Goal: Find contact information: Find contact information

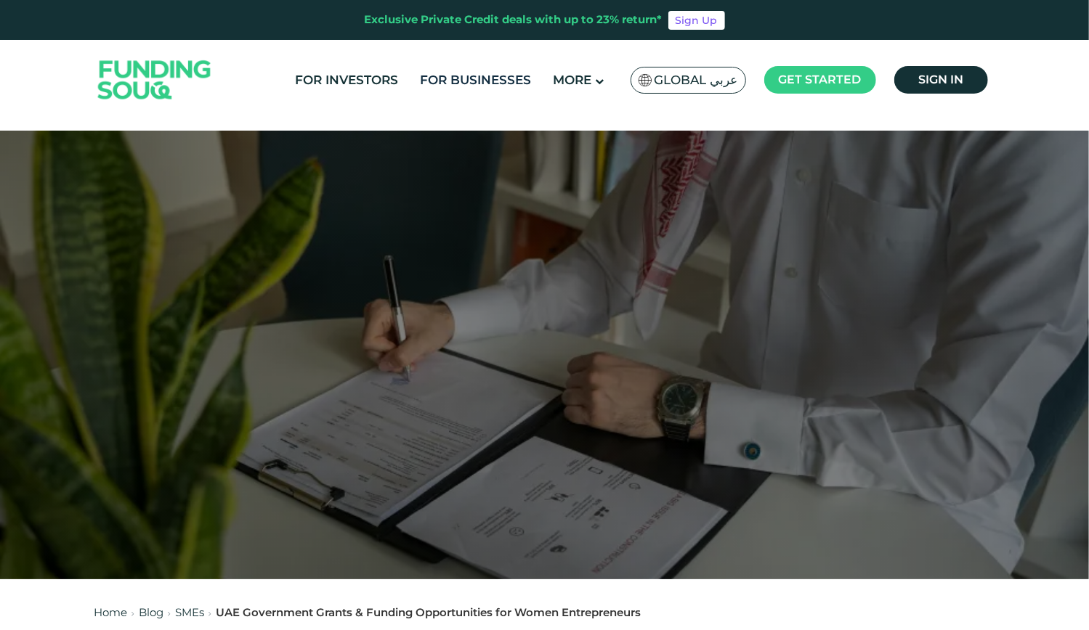
click at [525, 83] on link "For Businesses" at bounding box center [475, 80] width 118 height 24
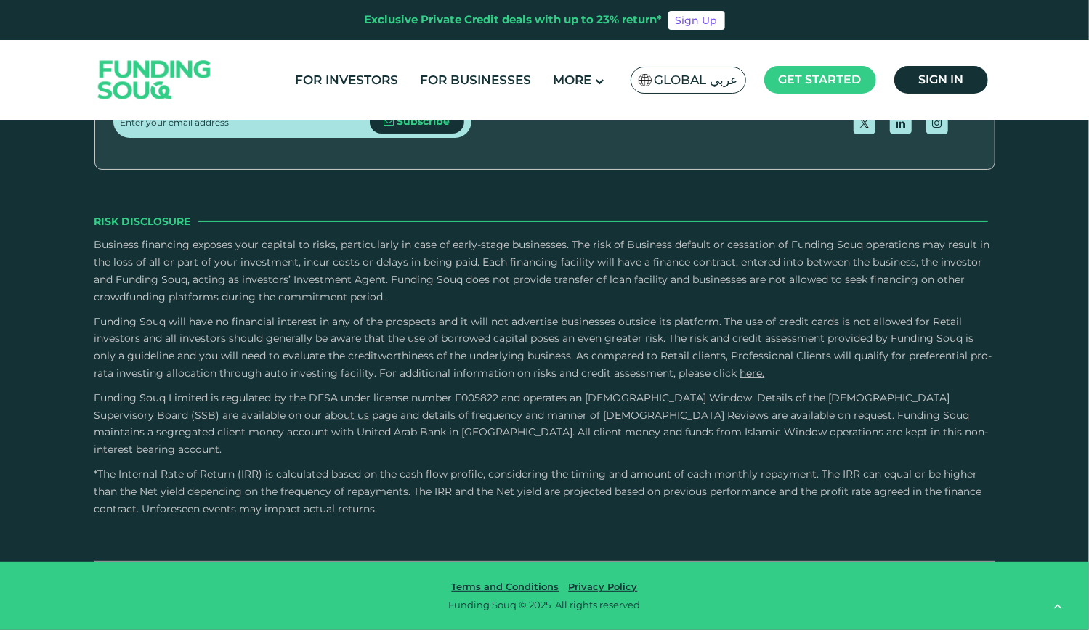
scroll to position [3123, 0]
click at [576, 14] on link "Contact Us" at bounding box center [543, 7] width 65 height 14
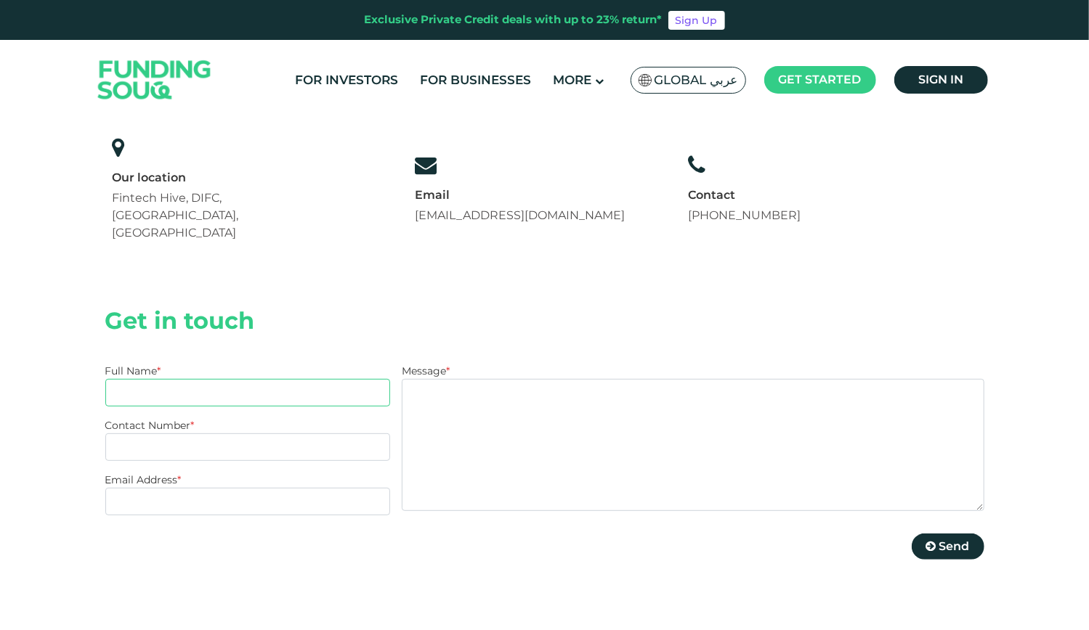
click at [147, 379] on input "Full Name *" at bounding box center [247, 393] width 285 height 28
type input "FATHIMATH HANANA MAHSUFA"
type input "0544293916"
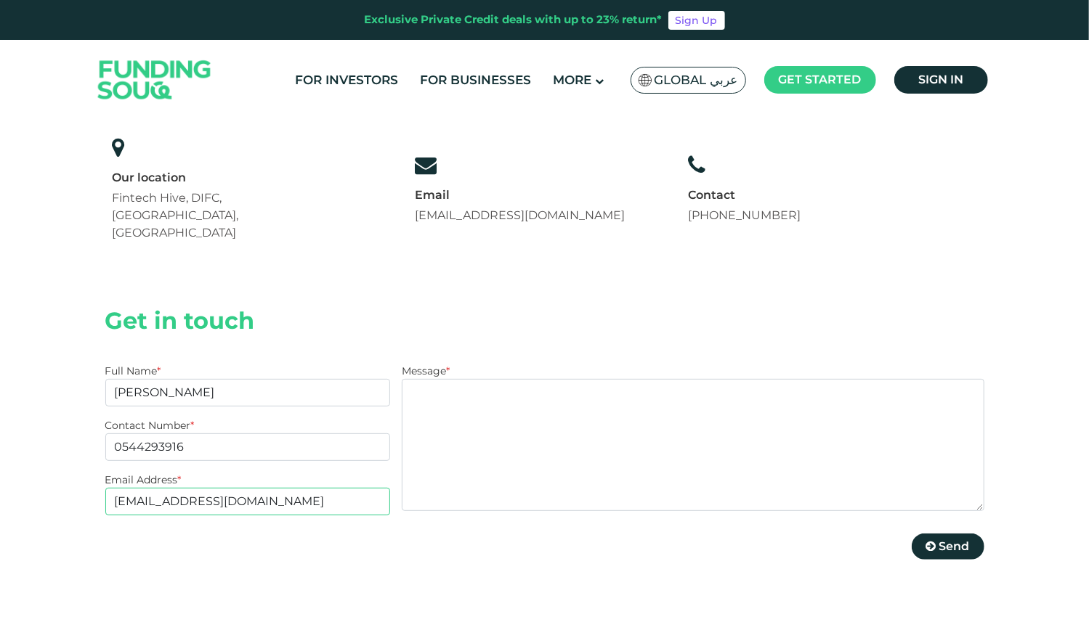
type input "MIRSHADMCG@GMAIL.COM"
click at [461, 380] on textarea "Message *" at bounding box center [693, 445] width 582 height 132
type textarea "I"
type textarea "Hi sir7"
